Goal: Transaction & Acquisition: Purchase product/service

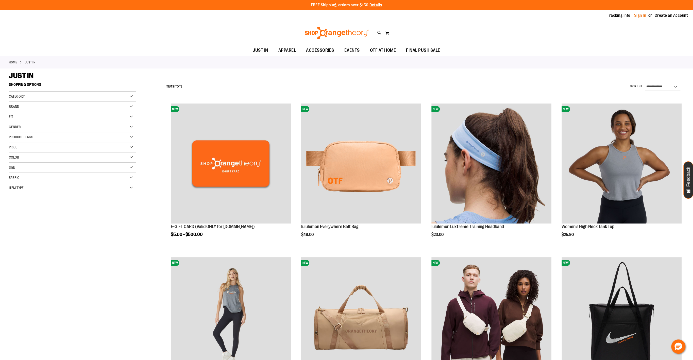
type input "**********"
click at [635, 14] on link "Sign In" at bounding box center [641, 16] width 12 height 6
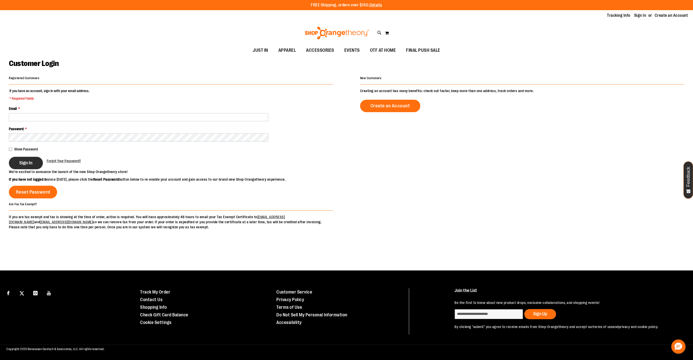
type input "**********"
click at [21, 164] on span "Sign In" at bounding box center [25, 163] width 13 height 6
